Goal: Information Seeking & Learning: Learn about a topic

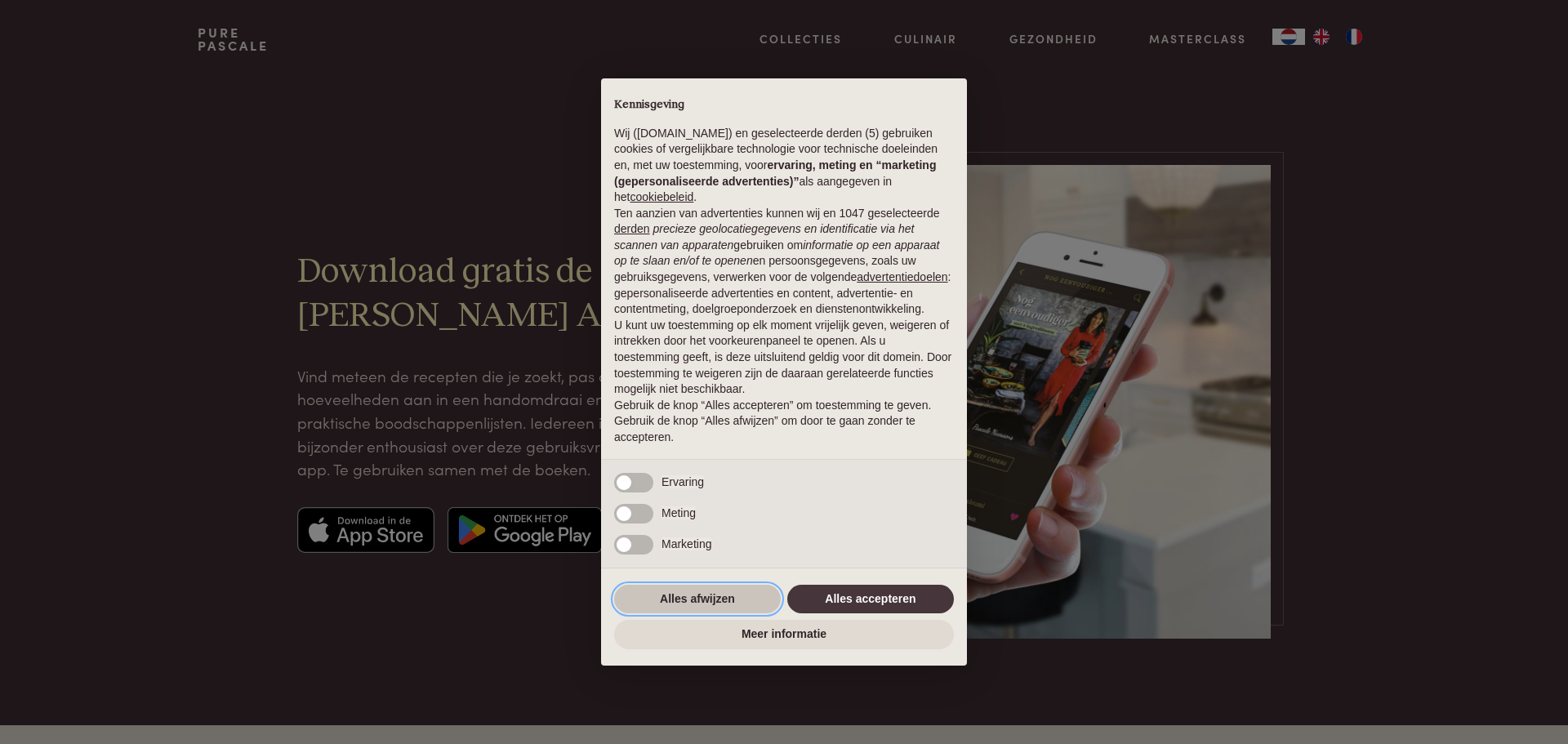
click at [696, 595] on button "Alles afwijzen" at bounding box center [697, 599] width 166 height 29
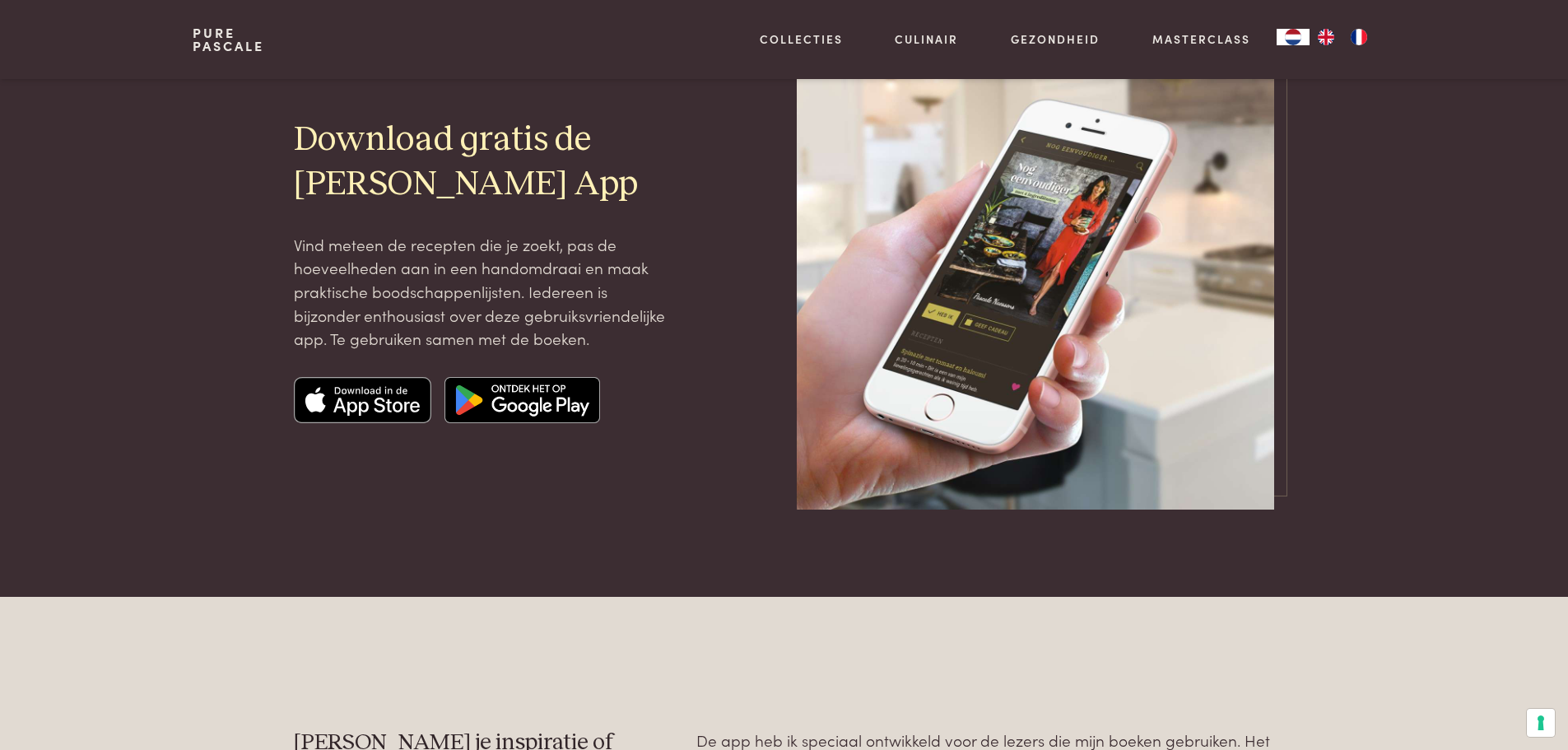
scroll to position [82, 0]
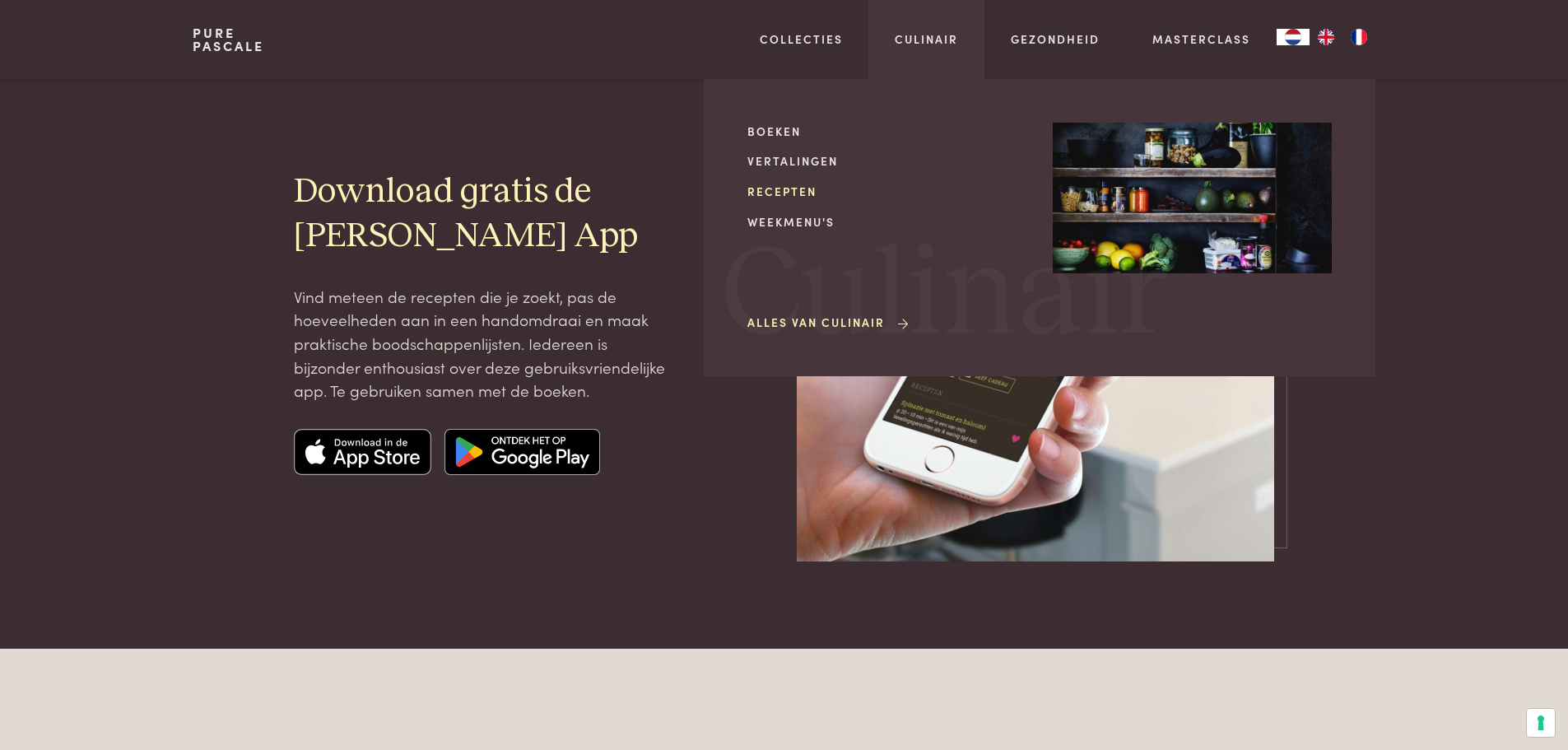
click at [778, 187] on link "Recepten" at bounding box center [886, 191] width 279 height 17
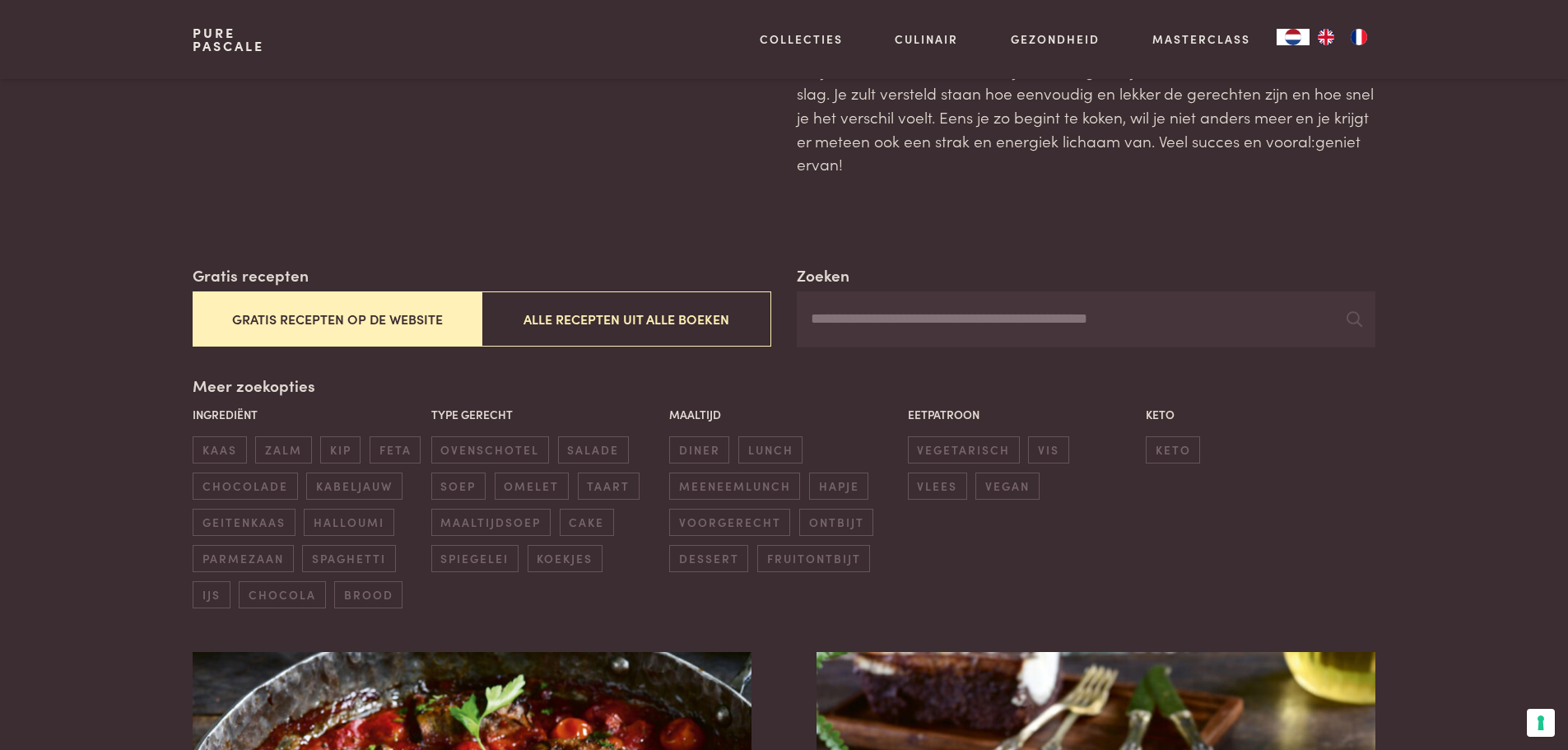
scroll to position [165, 0]
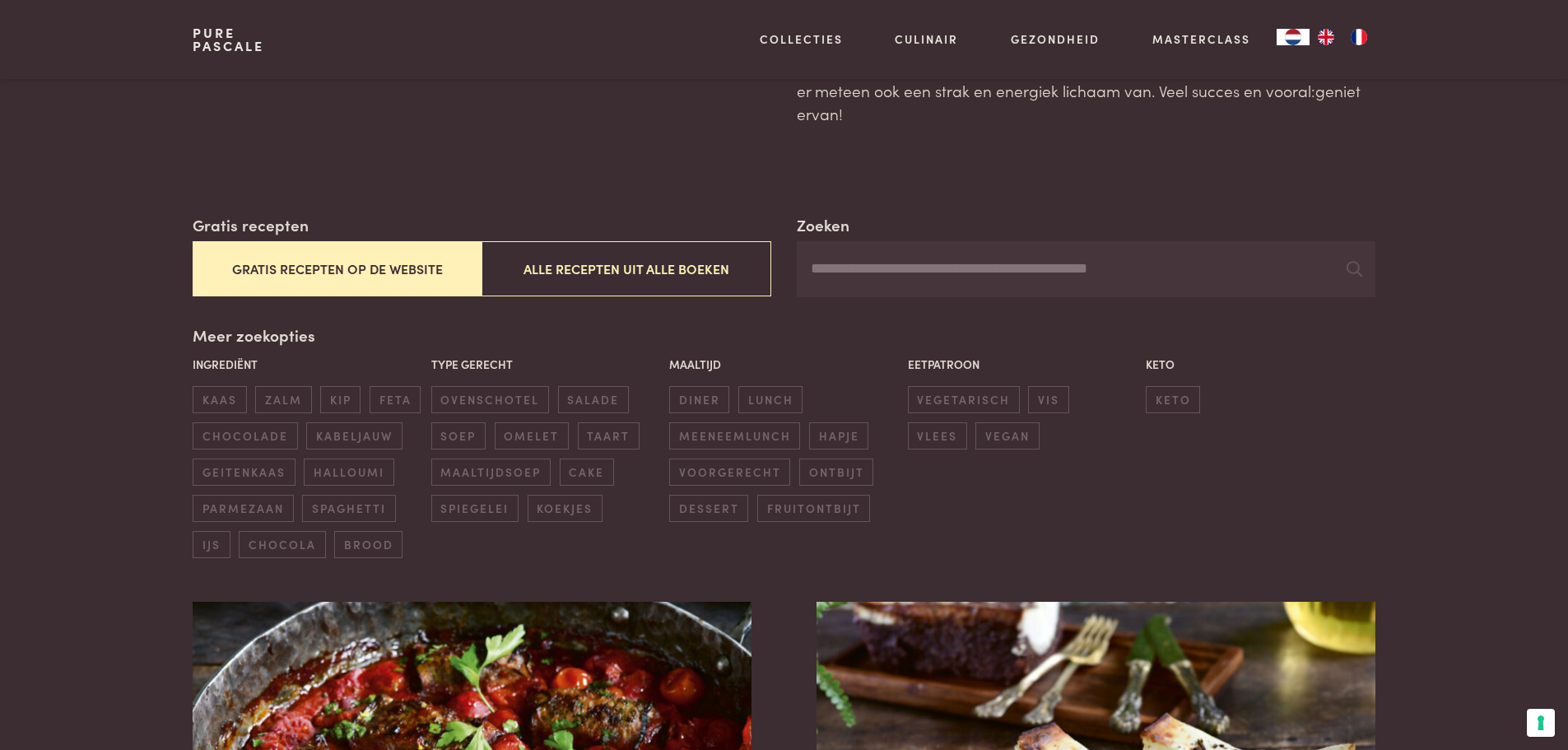
click at [305, 272] on button "Gratis recepten op de website" at bounding box center [336, 269] width 289 height 56
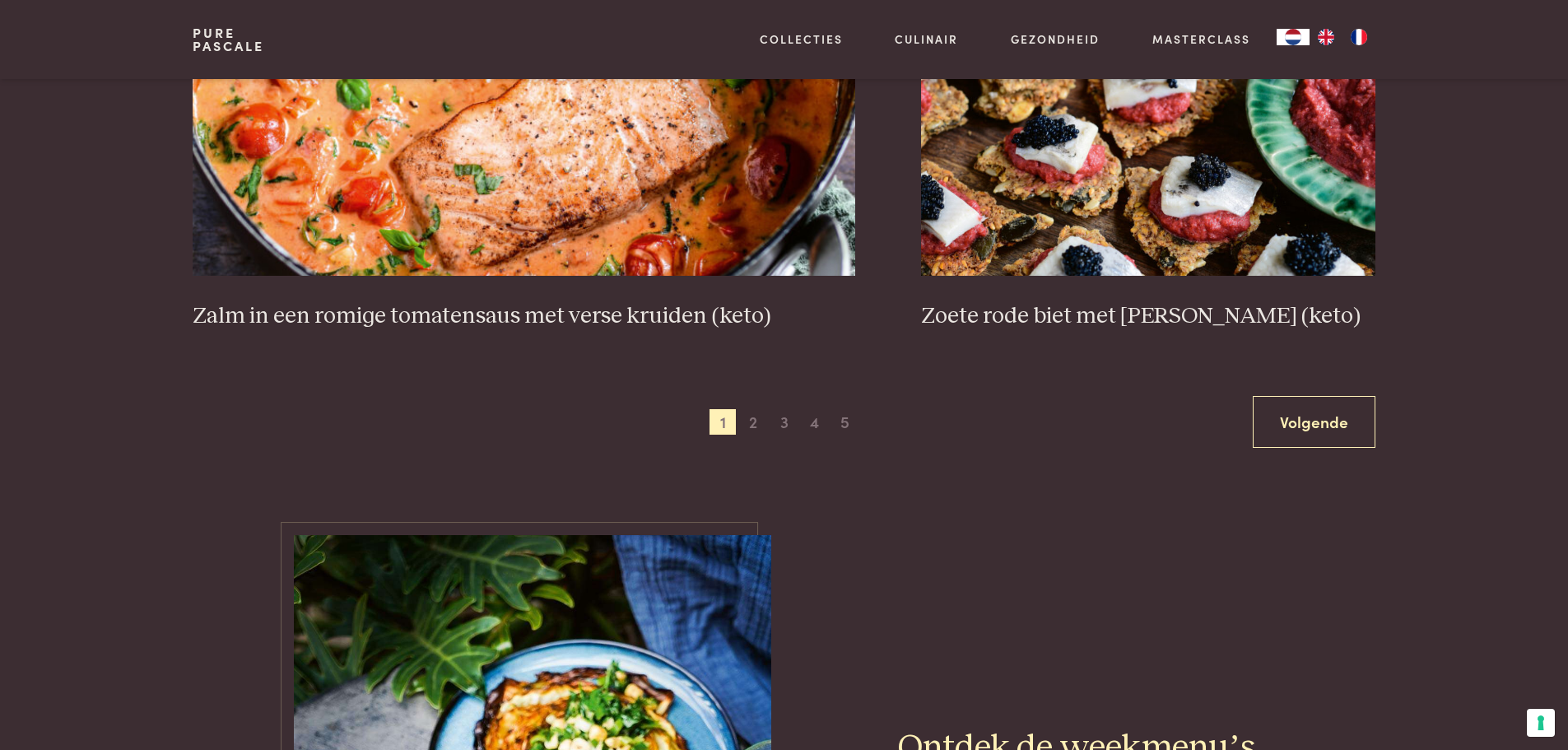
scroll to position [3095, 0]
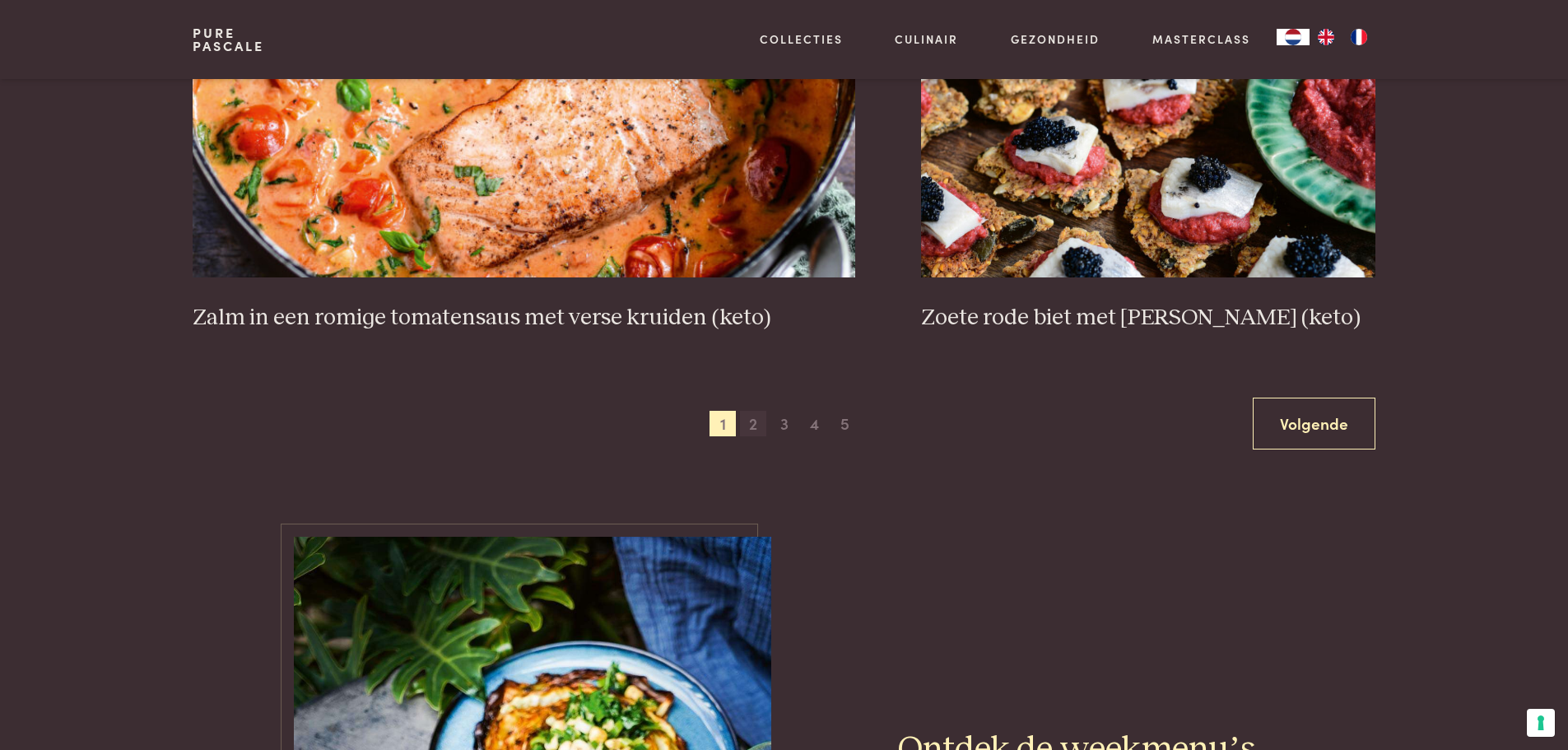
click at [747, 421] on span "2" at bounding box center [753, 424] width 26 height 26
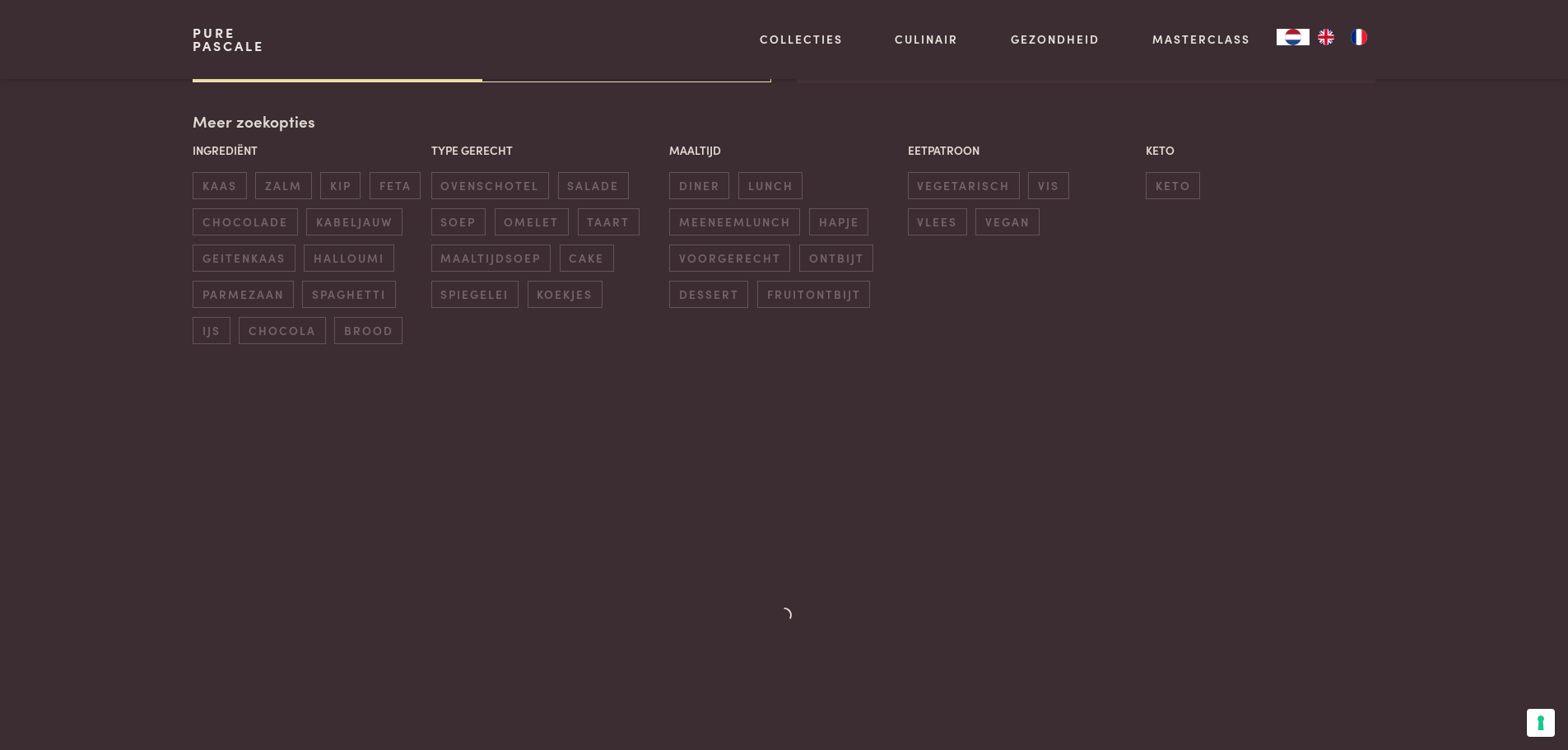
scroll to position [378, 0]
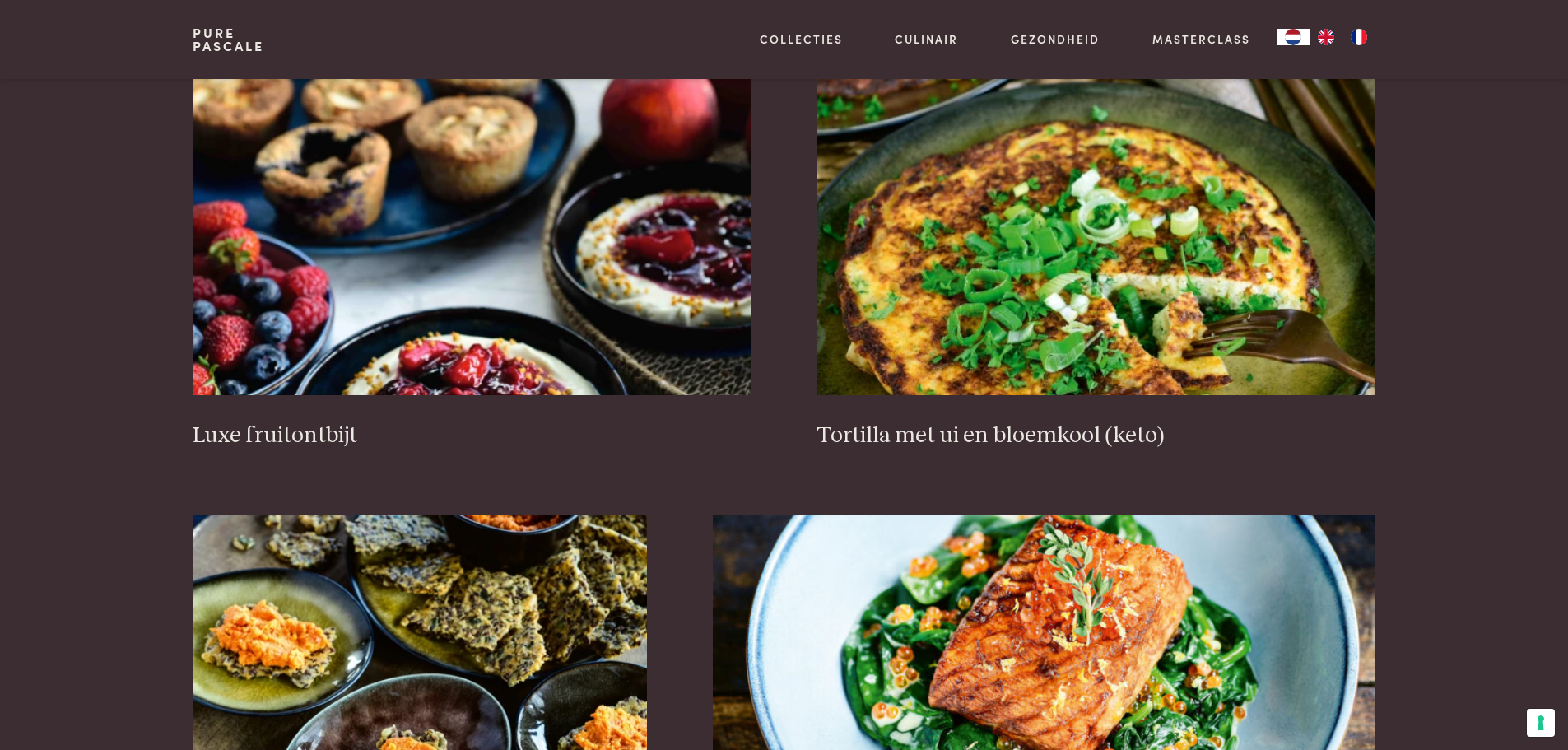
scroll to position [2107, 0]
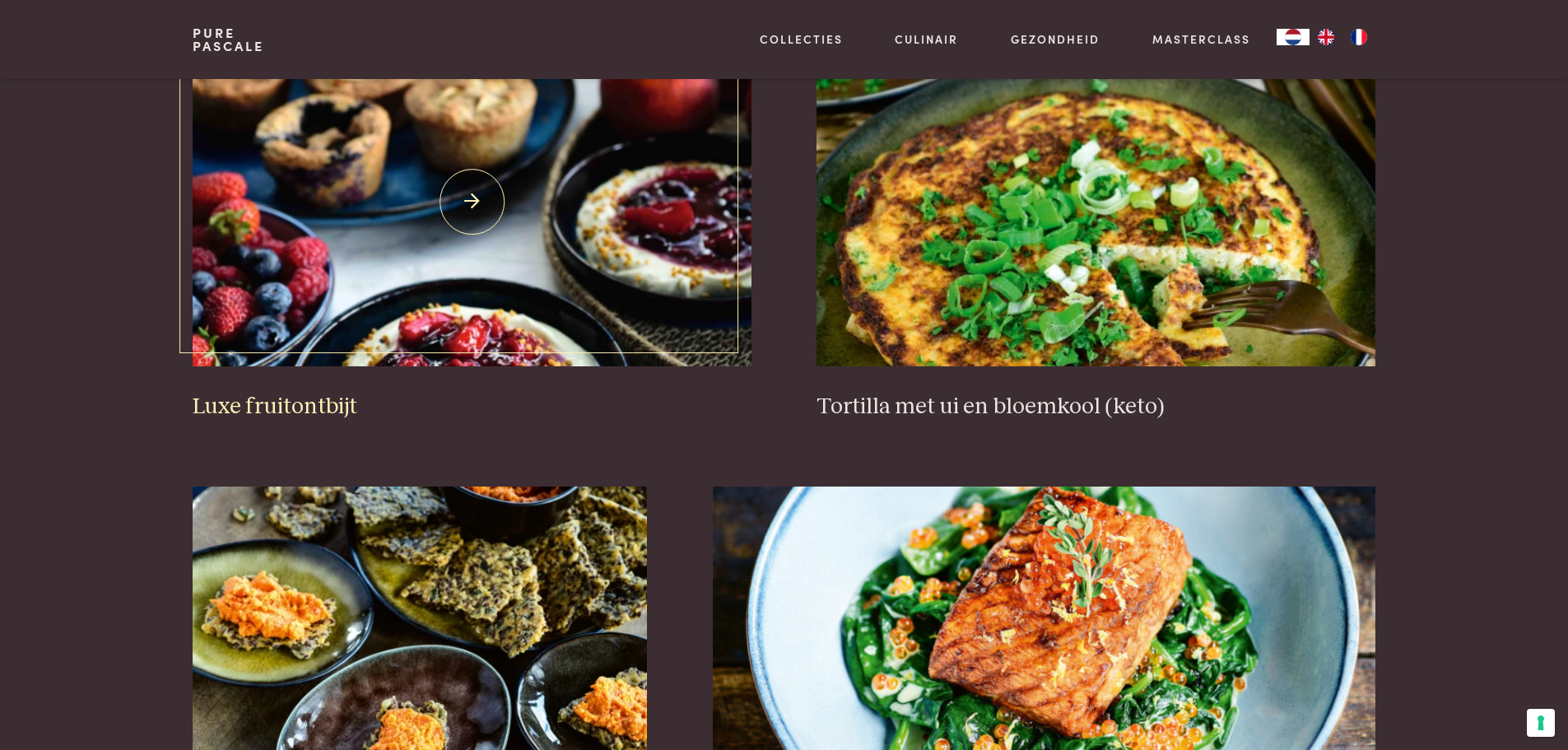
click at [277, 408] on h3 "Luxe fruitontbijt" at bounding box center [471, 407] width 558 height 29
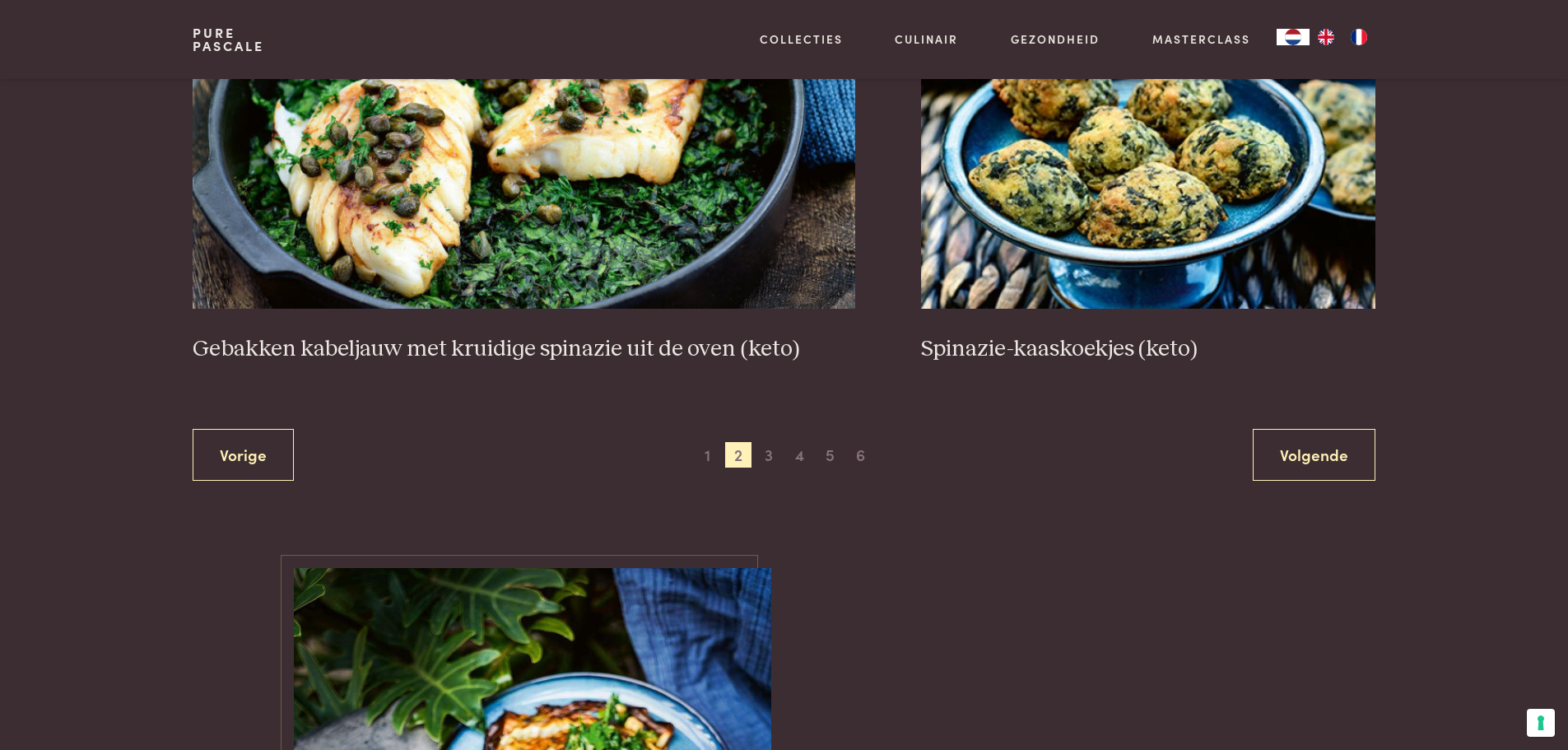
scroll to position [3095, 0]
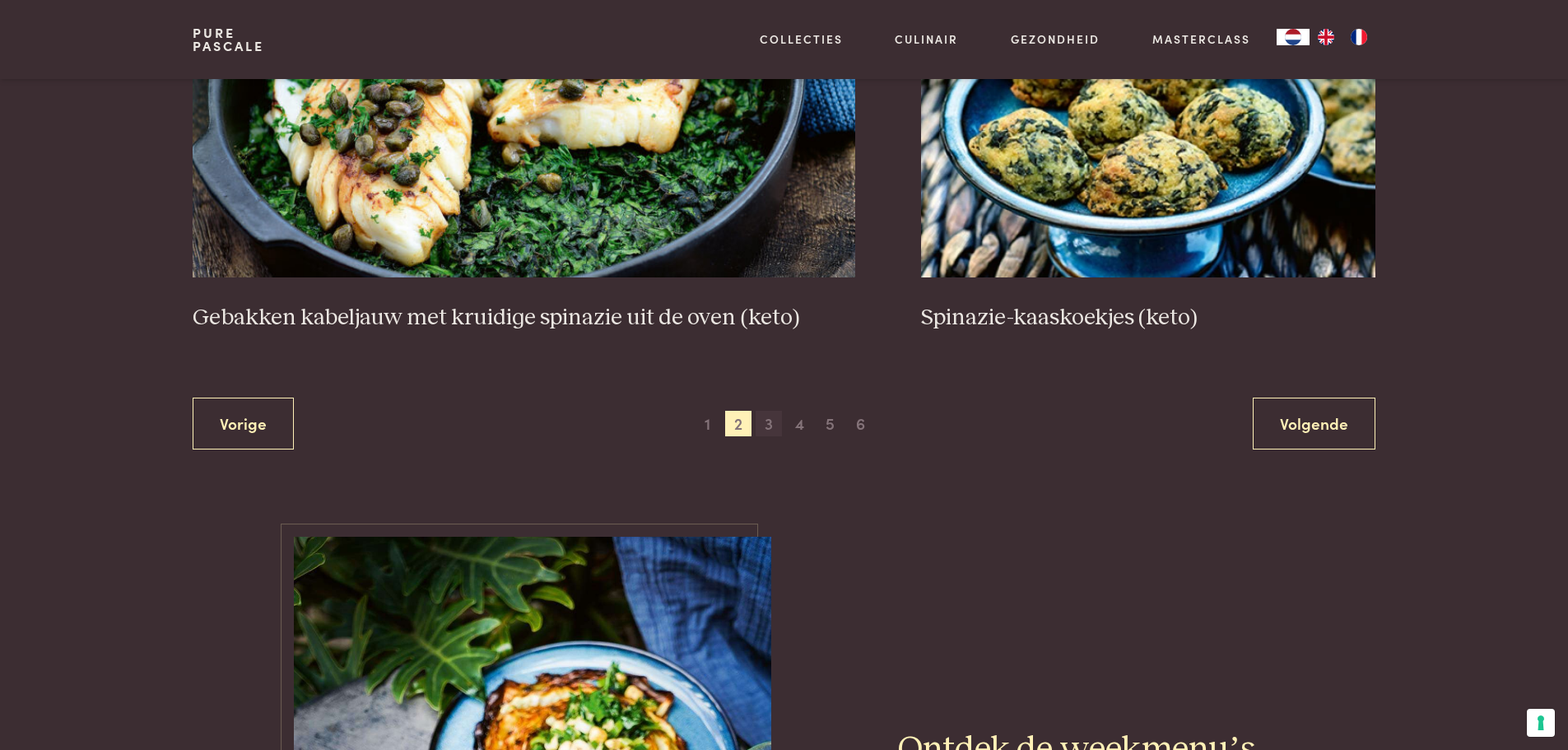
click at [766, 425] on span "3" at bounding box center [768, 424] width 26 height 26
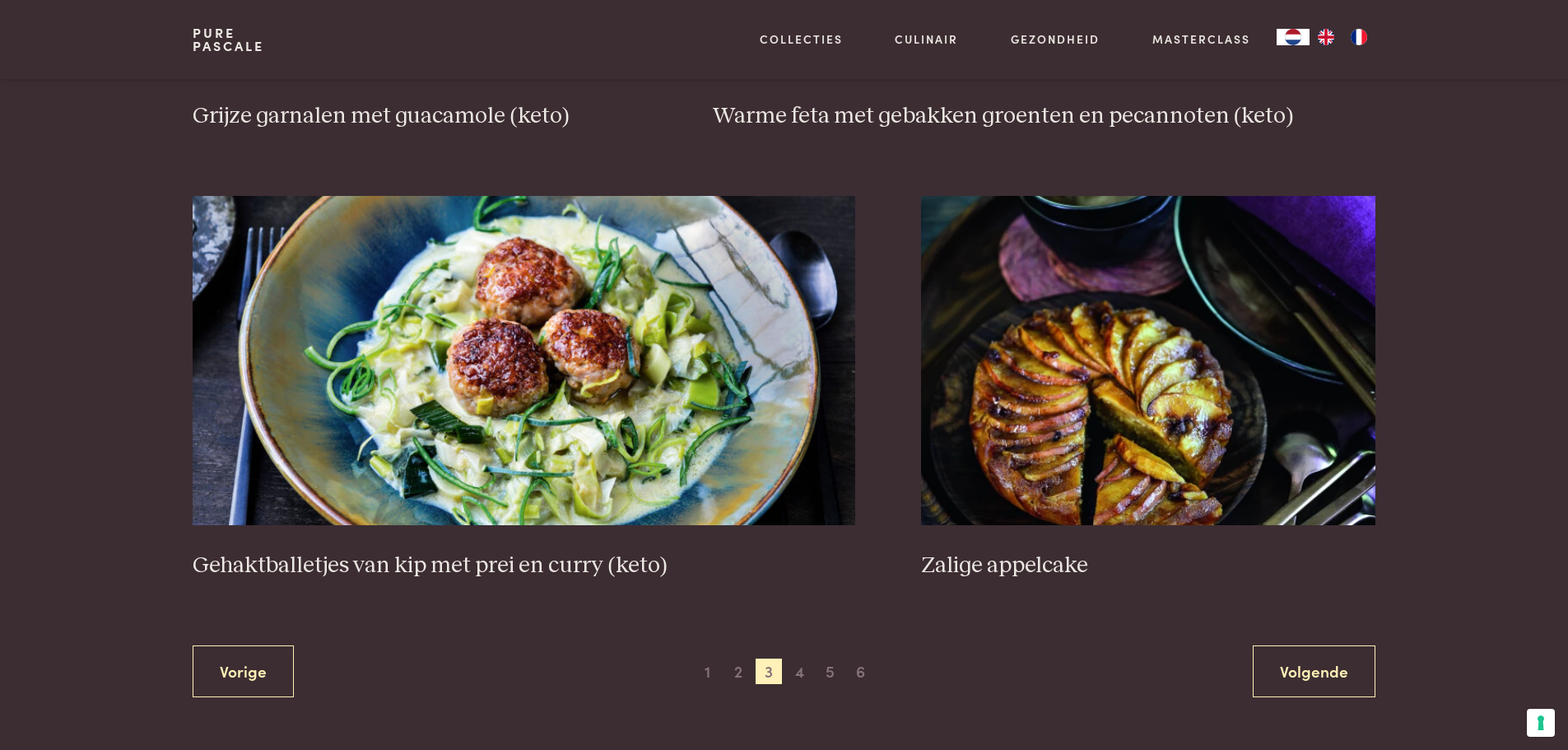
scroll to position [2930, 0]
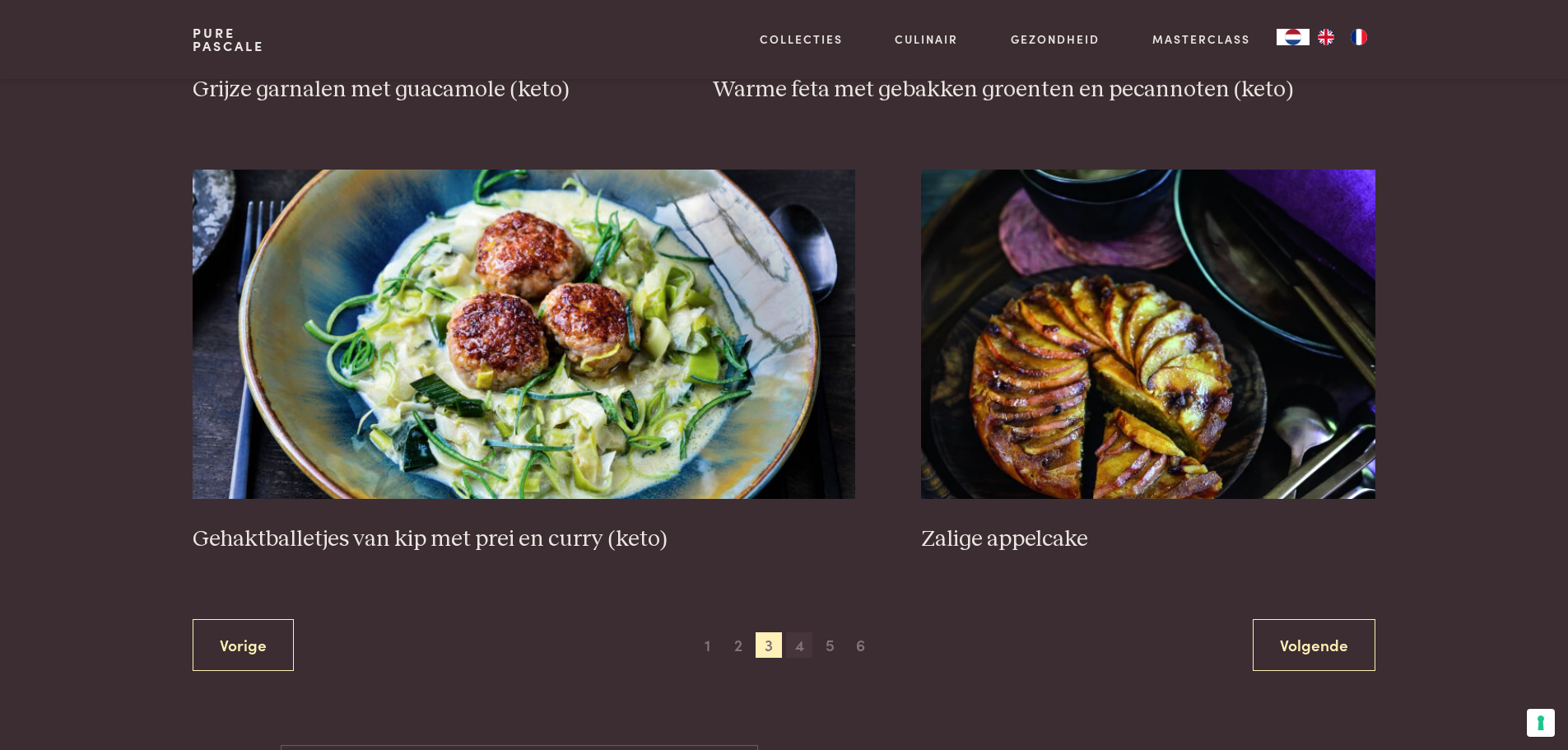
click at [796, 655] on span "4" at bounding box center [799, 645] width 26 height 26
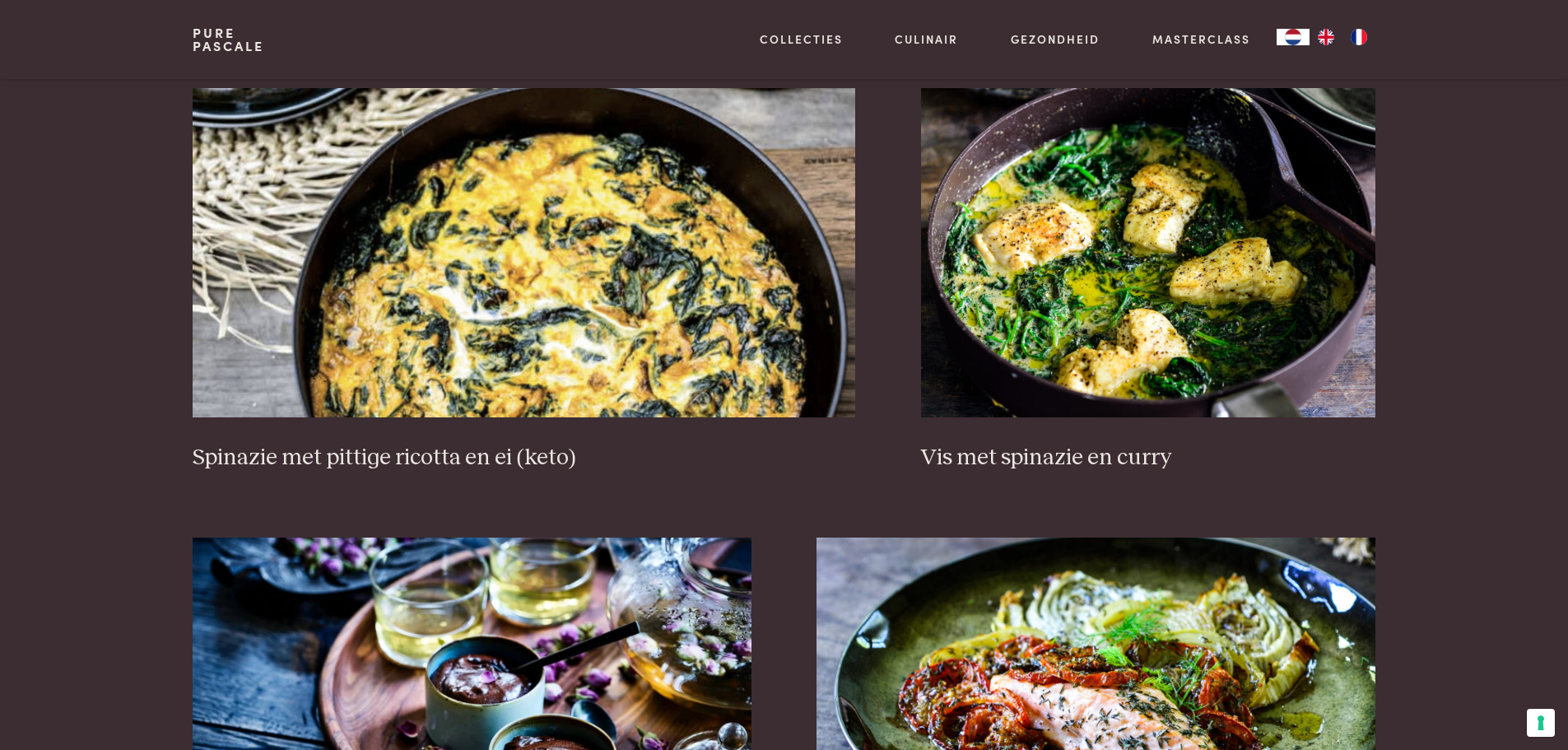
scroll to position [1613, 0]
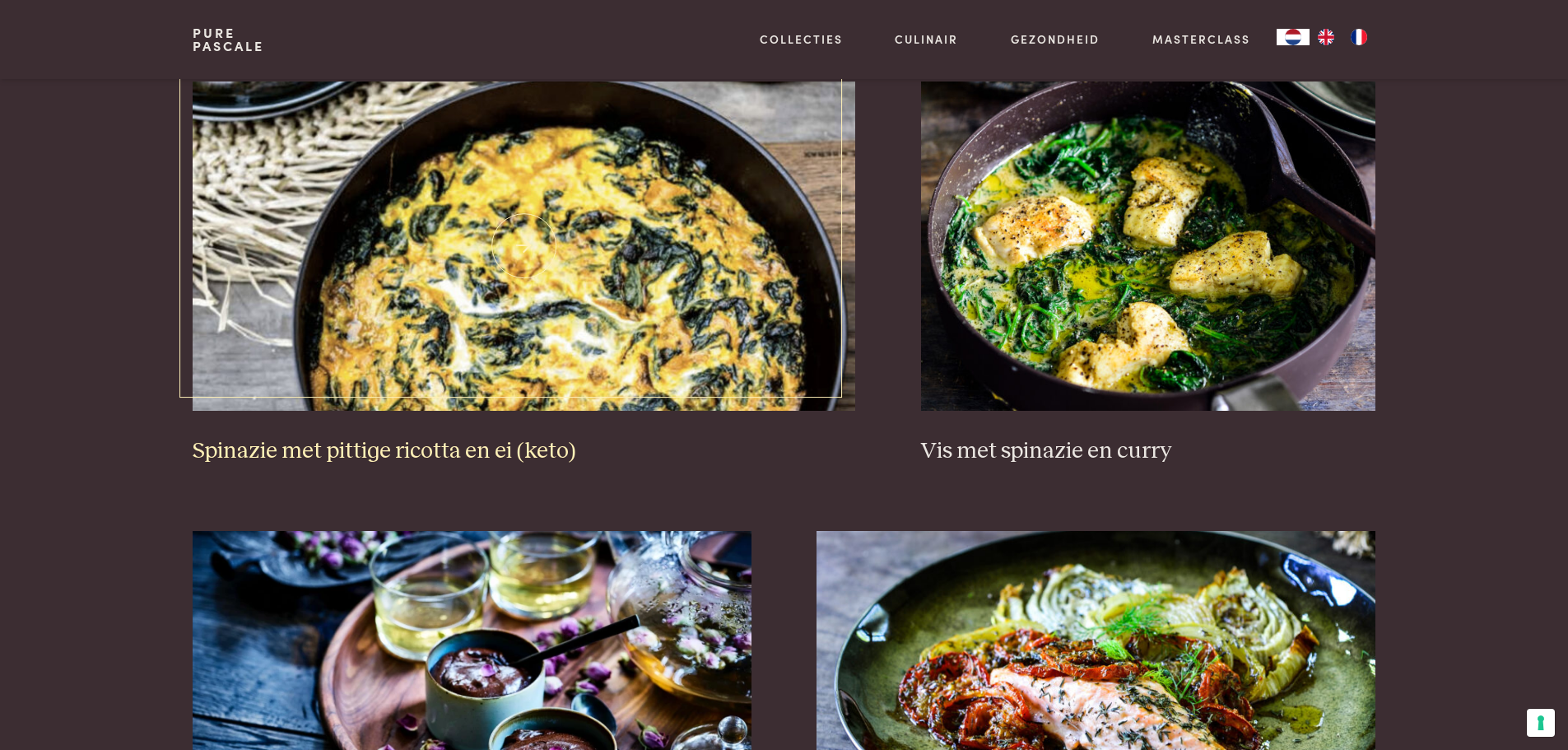
click at [342, 449] on h3 "Spinazie met pittige ricotta en ei (keto)" at bounding box center [523, 451] width 662 height 29
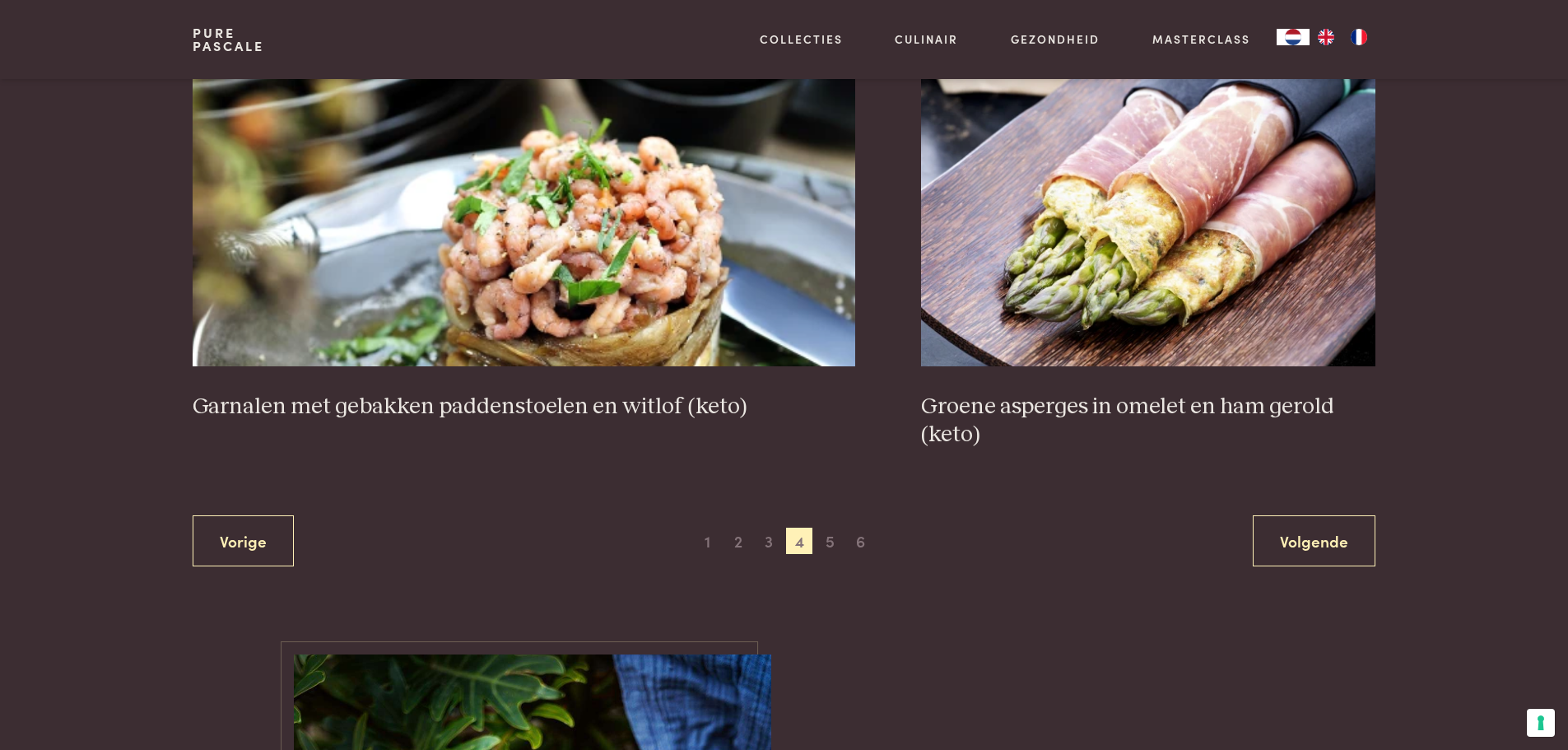
scroll to position [3012, 0]
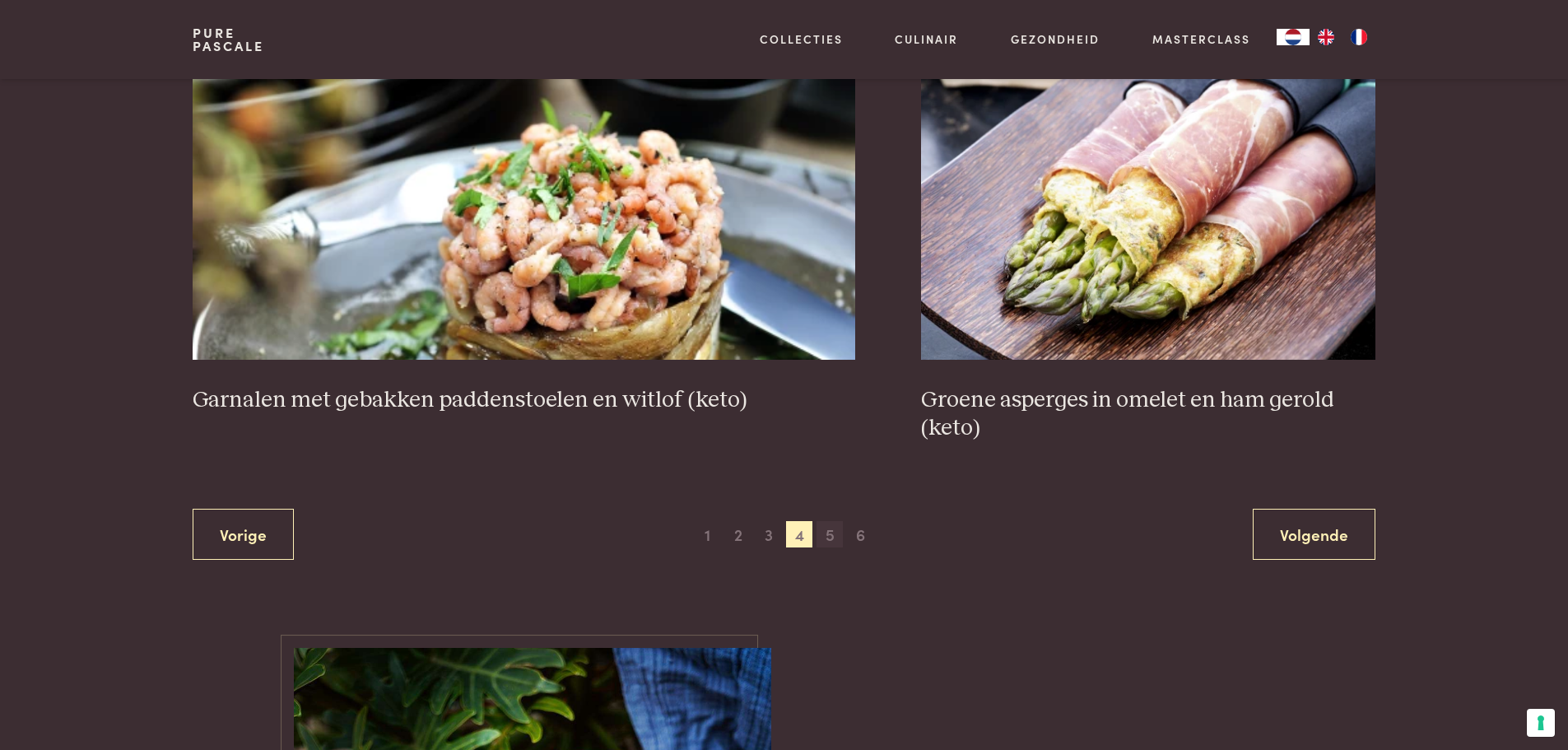
click at [827, 533] on span "5" at bounding box center [830, 534] width 26 height 26
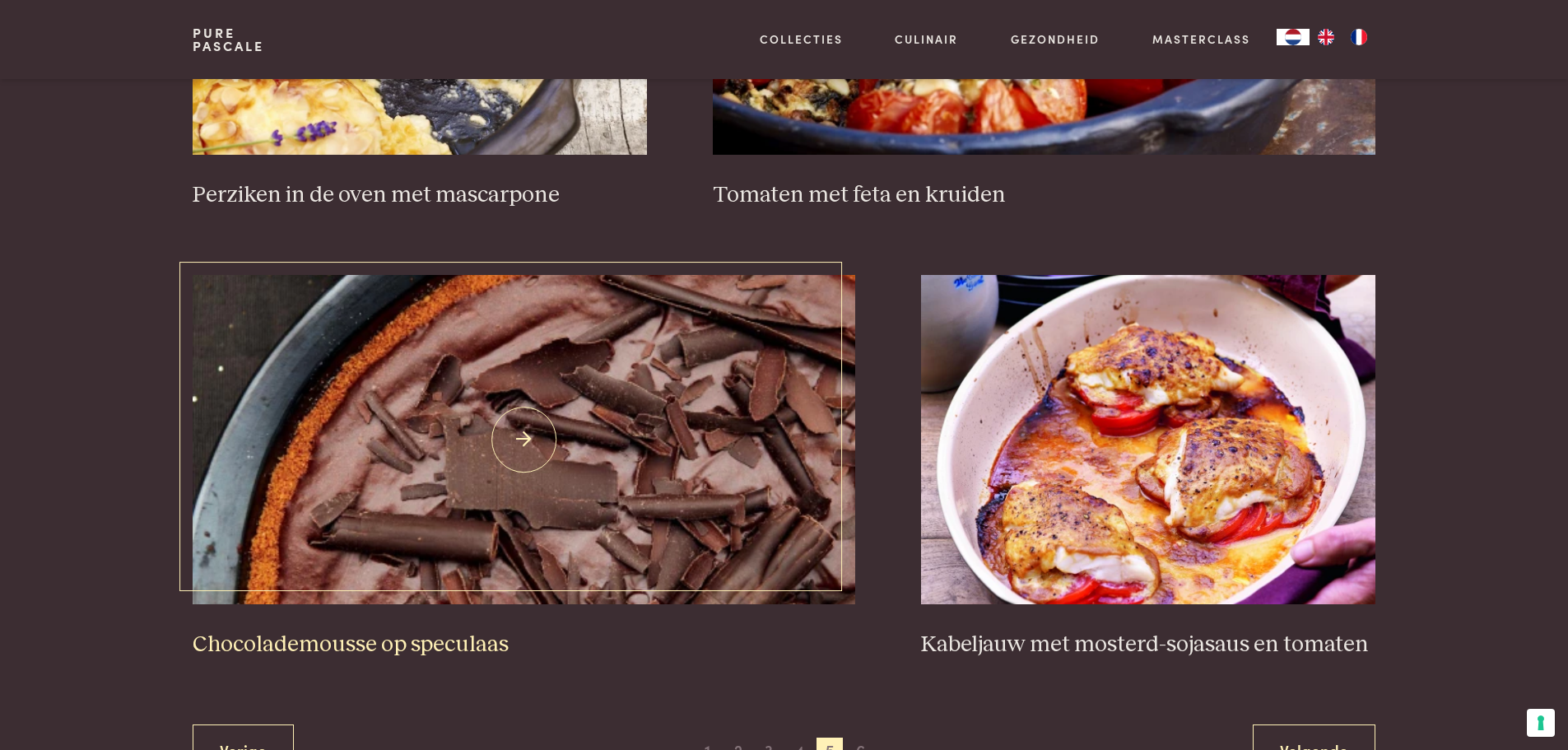
scroll to position [3012, 0]
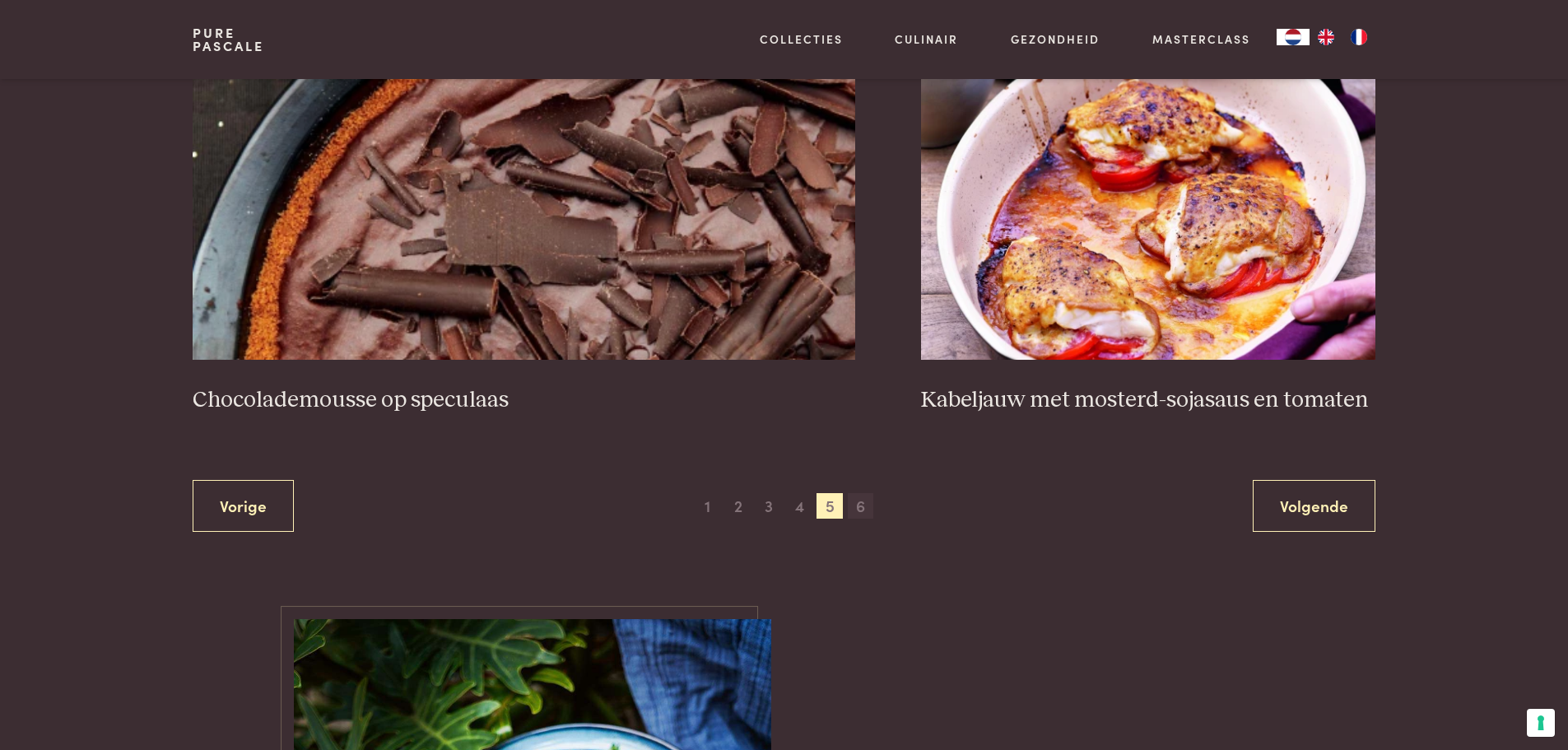
click at [857, 506] on span "6" at bounding box center [861, 506] width 26 height 26
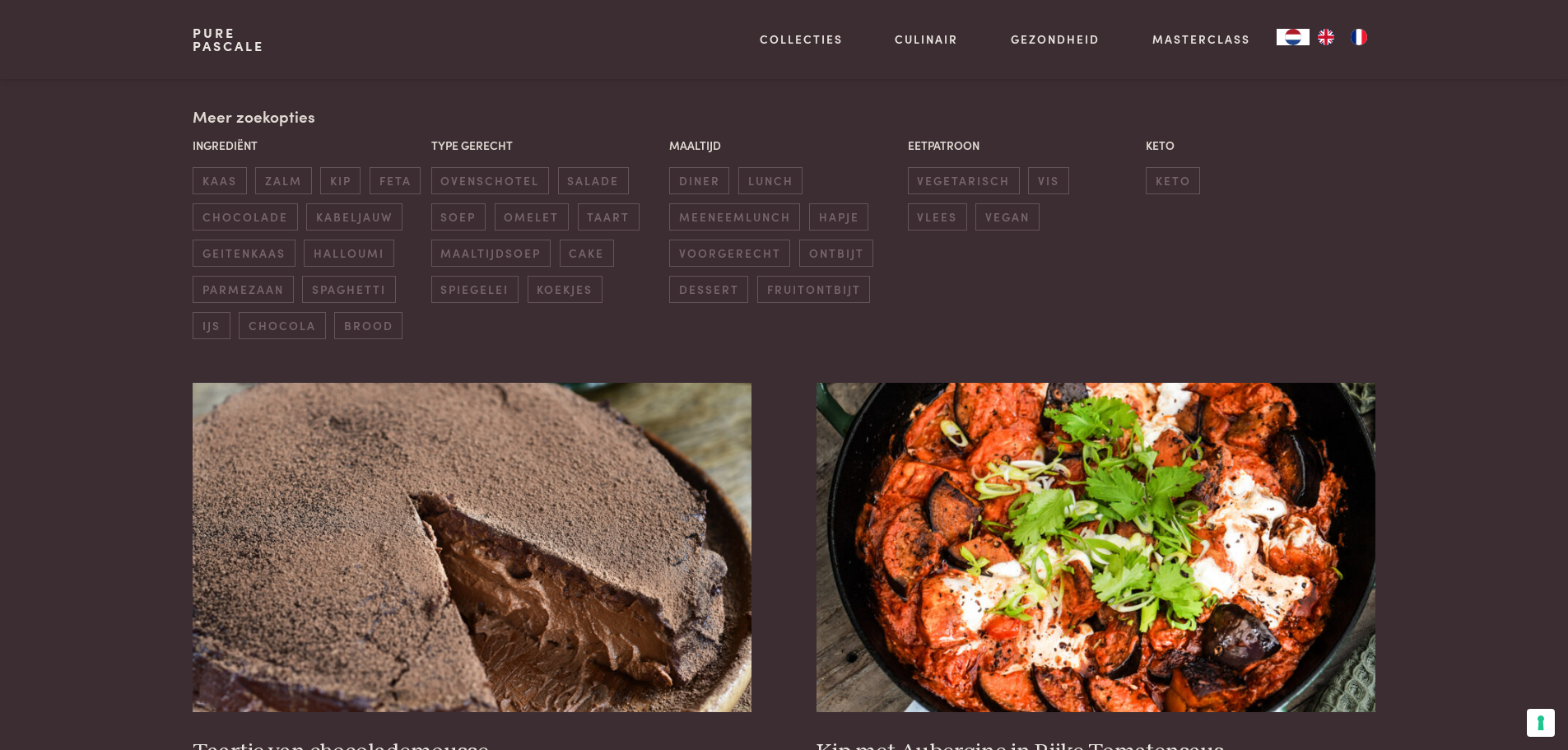
scroll to position [378, 0]
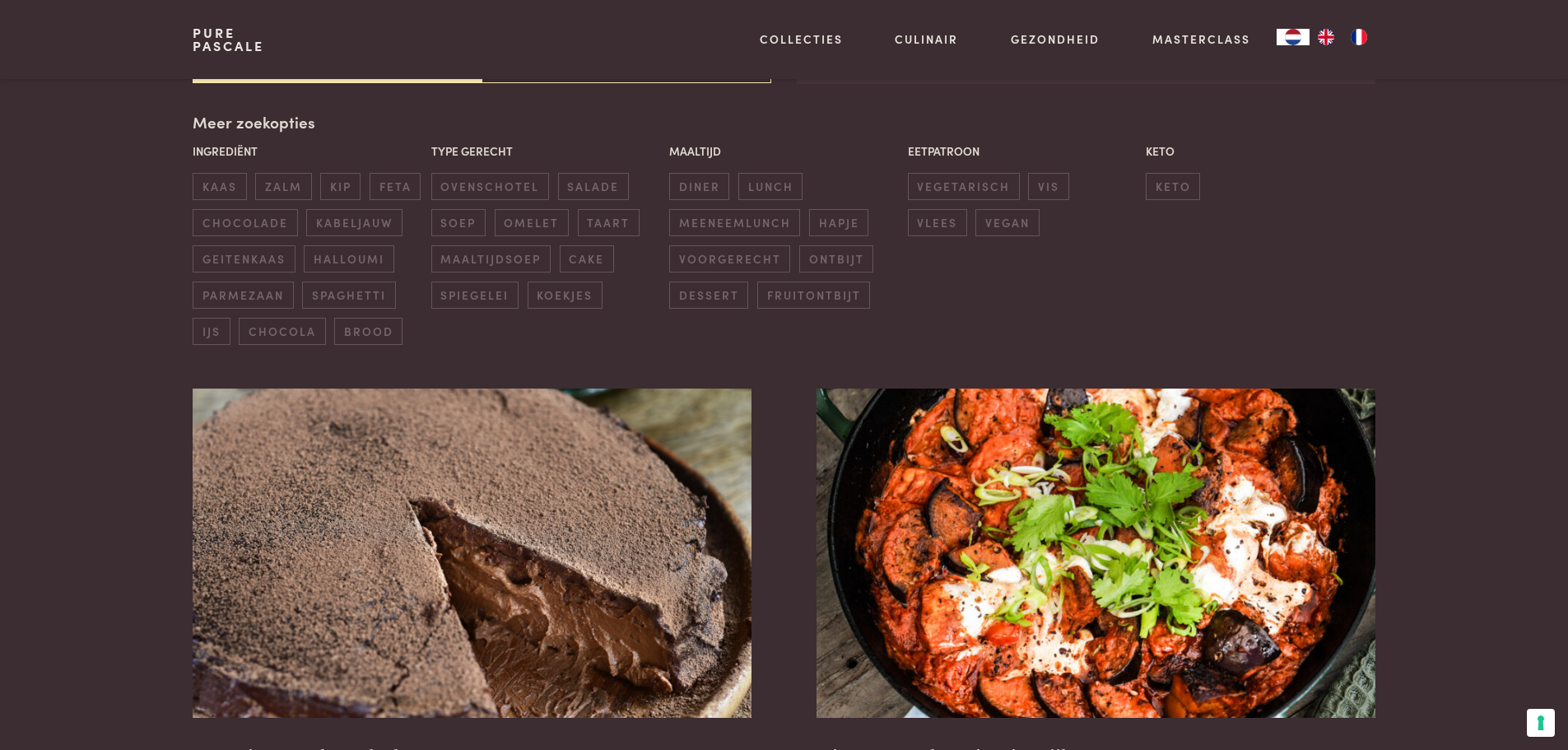
scroll to position [769, 0]
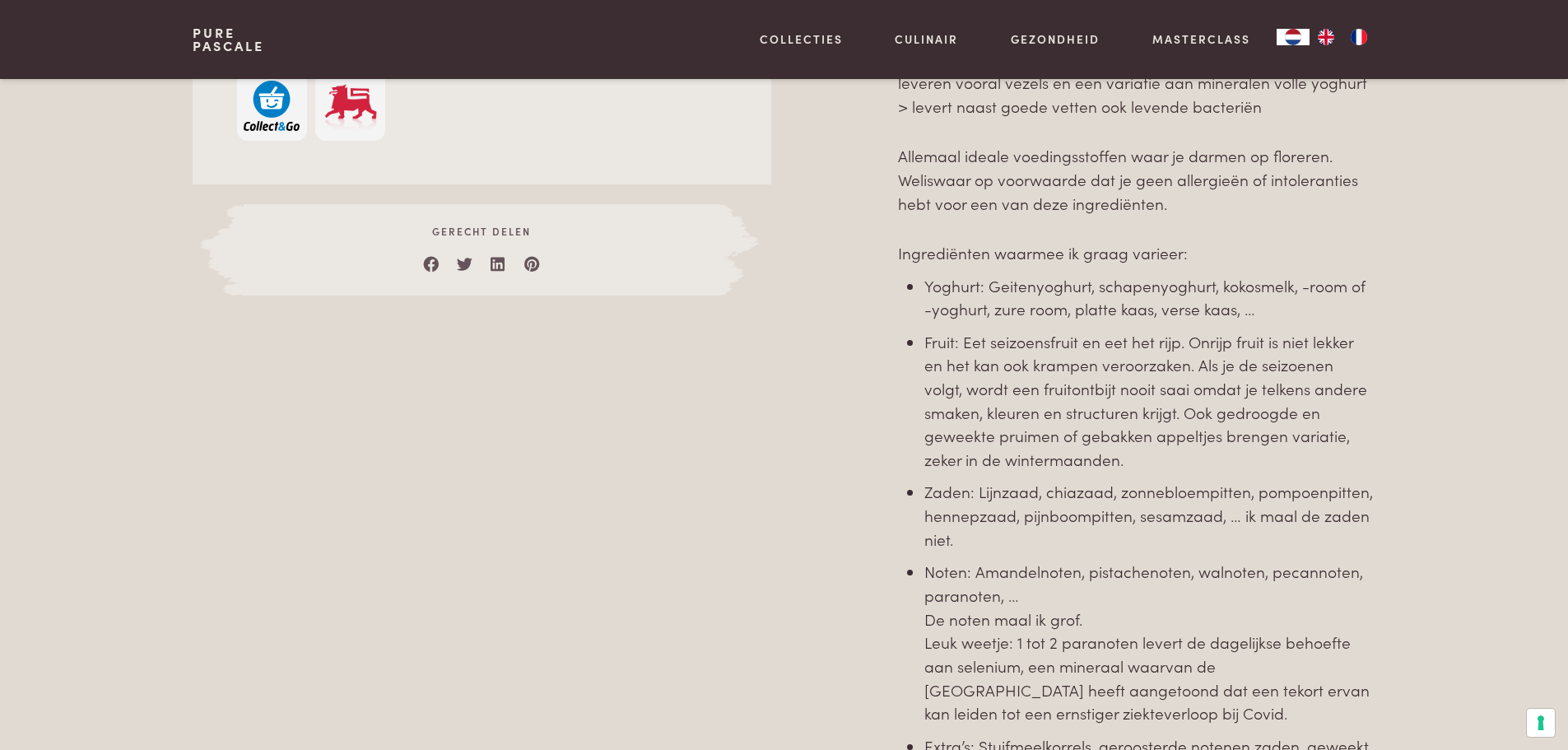
scroll to position [1152, 0]
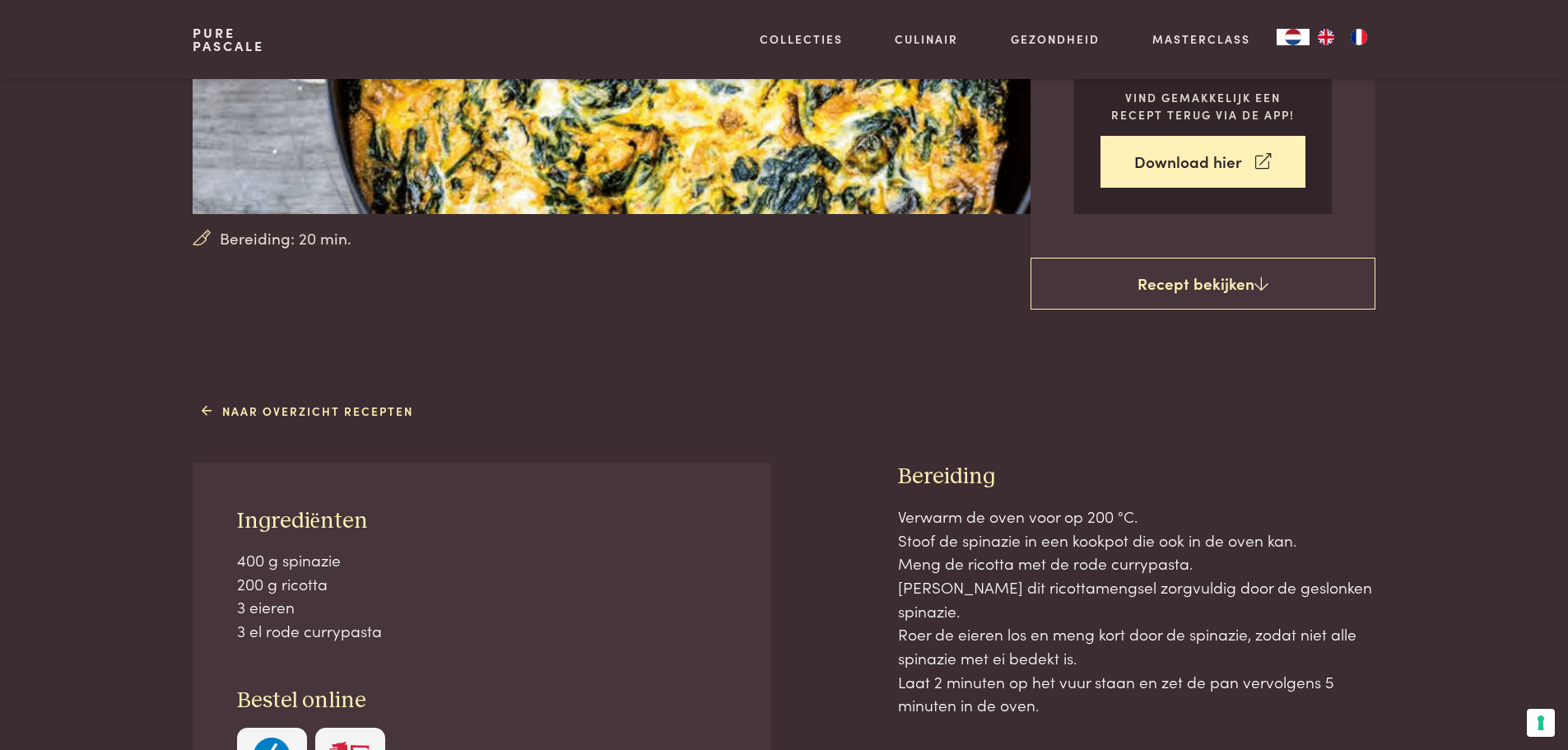
scroll to position [494, 0]
